Goal: Information Seeking & Learning: Check status

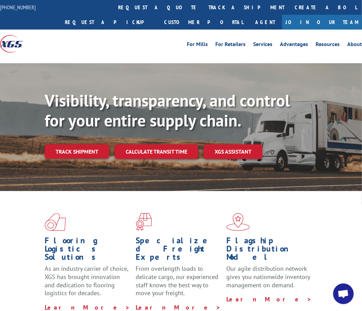
click at [58, 160] on div "Visibility, transparency, and control for your entire supply chain. Track shipm…" at bounding box center [203, 139] width 317 height 96
click at [78, 142] on div "Visibility, transparency, and control for your entire supply chain. Track shipm…" at bounding box center [203, 139] width 317 height 96
click at [73, 150] on link "Track shipment" at bounding box center [77, 151] width 65 height 14
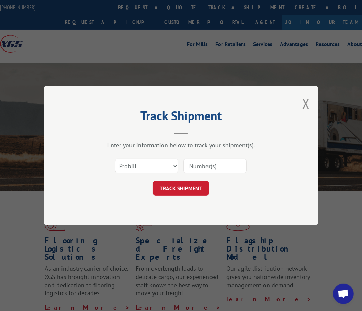
click at [212, 161] on input at bounding box center [214, 166] width 63 height 14
type input "17693309"
click button "TRACK SHIPMENT" at bounding box center [181, 188] width 56 height 14
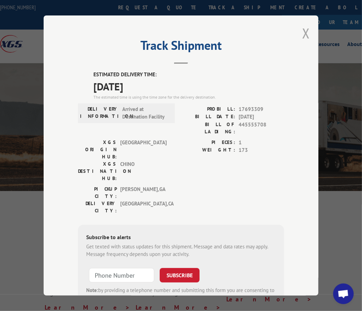
click at [302, 30] on button "Close modal" at bounding box center [306, 33] width 8 height 18
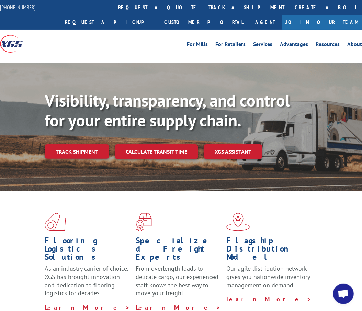
click at [86, 147] on link "Track shipment" at bounding box center [77, 151] width 65 height 14
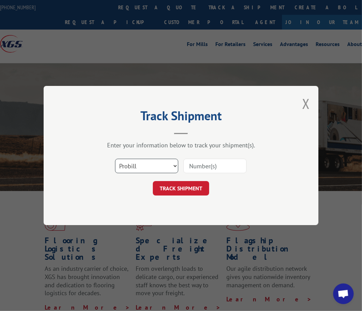
drag, startPoint x: 116, startPoint y: 169, endPoint x: 120, endPoint y: 168, distance: 4.2
click at [116, 169] on select "Select category... Probill BOL PO" at bounding box center [146, 166] width 63 height 14
select select "bol"
click at [115, 159] on select "Select category... Probill BOL PO" at bounding box center [146, 166] width 63 height 14
click at [192, 159] on input at bounding box center [214, 166] width 63 height 14
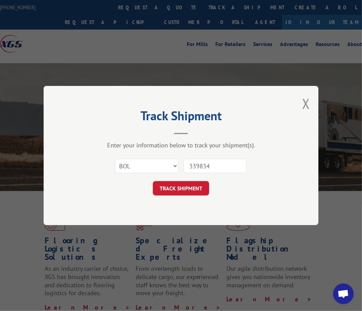
type input "3398349"
click button "TRACK SHIPMENT" at bounding box center [181, 188] width 56 height 14
